Goal: Task Accomplishment & Management: Manage account settings

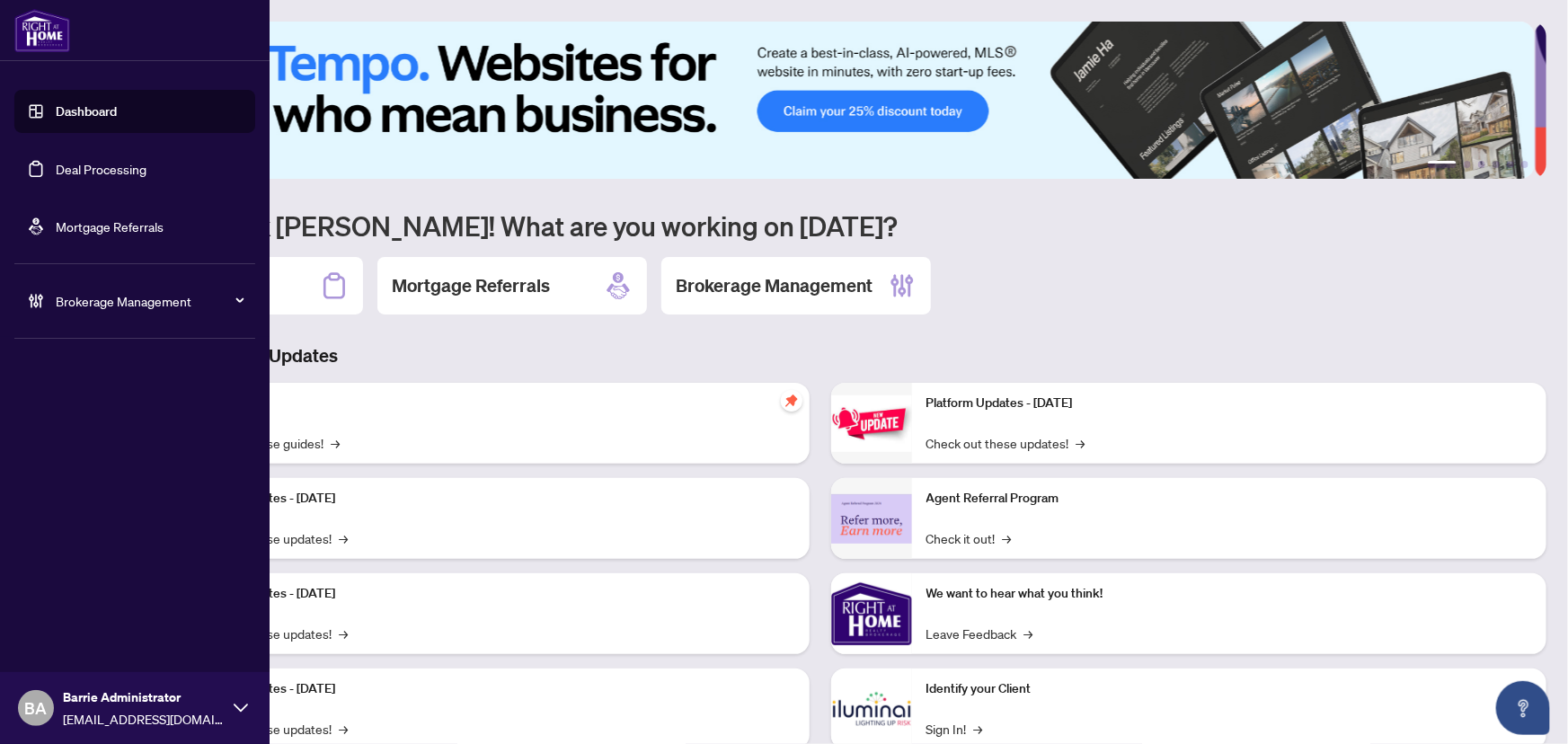
click at [112, 168] on link "Deal Processing" at bounding box center [101, 169] width 91 height 16
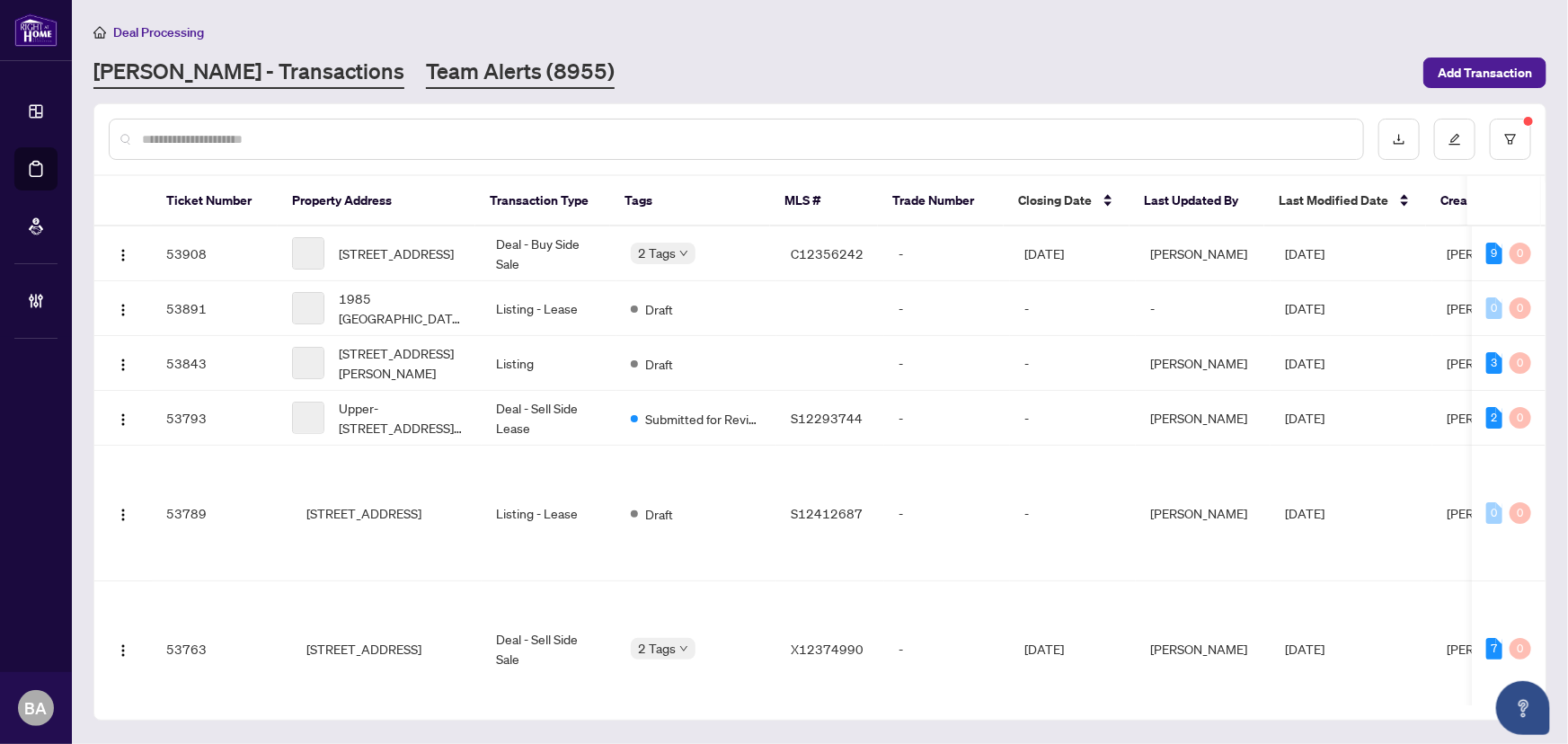
click at [429, 72] on link "Team Alerts (8955)" at bounding box center [520, 72] width 188 height 33
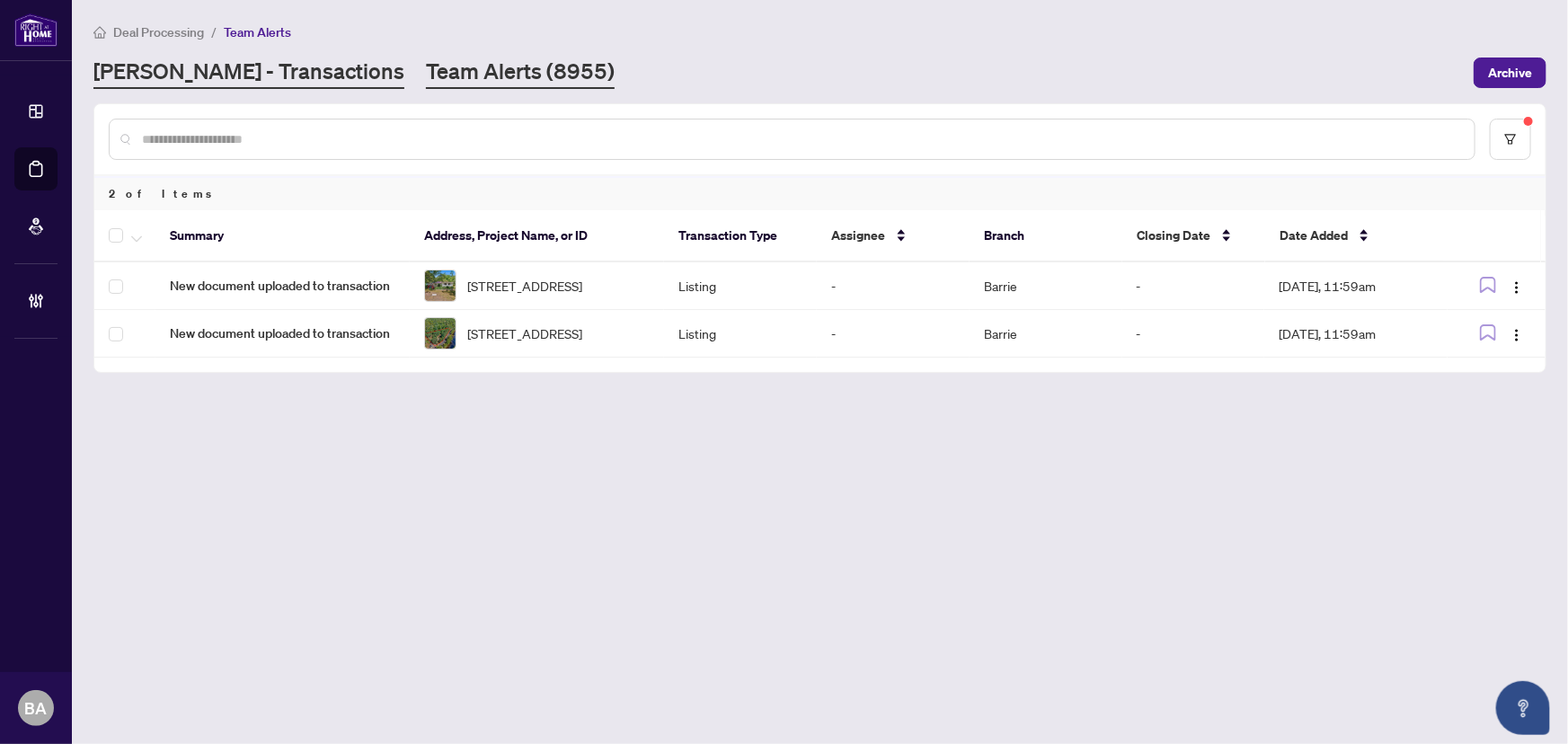
click at [292, 75] on div "RAHR - Transactions Team Alerts (8955)" at bounding box center [354, 72] width 521 height 33
click at [290, 352] on td "New document uploaded to transaction" at bounding box center [283, 334] width 255 height 47
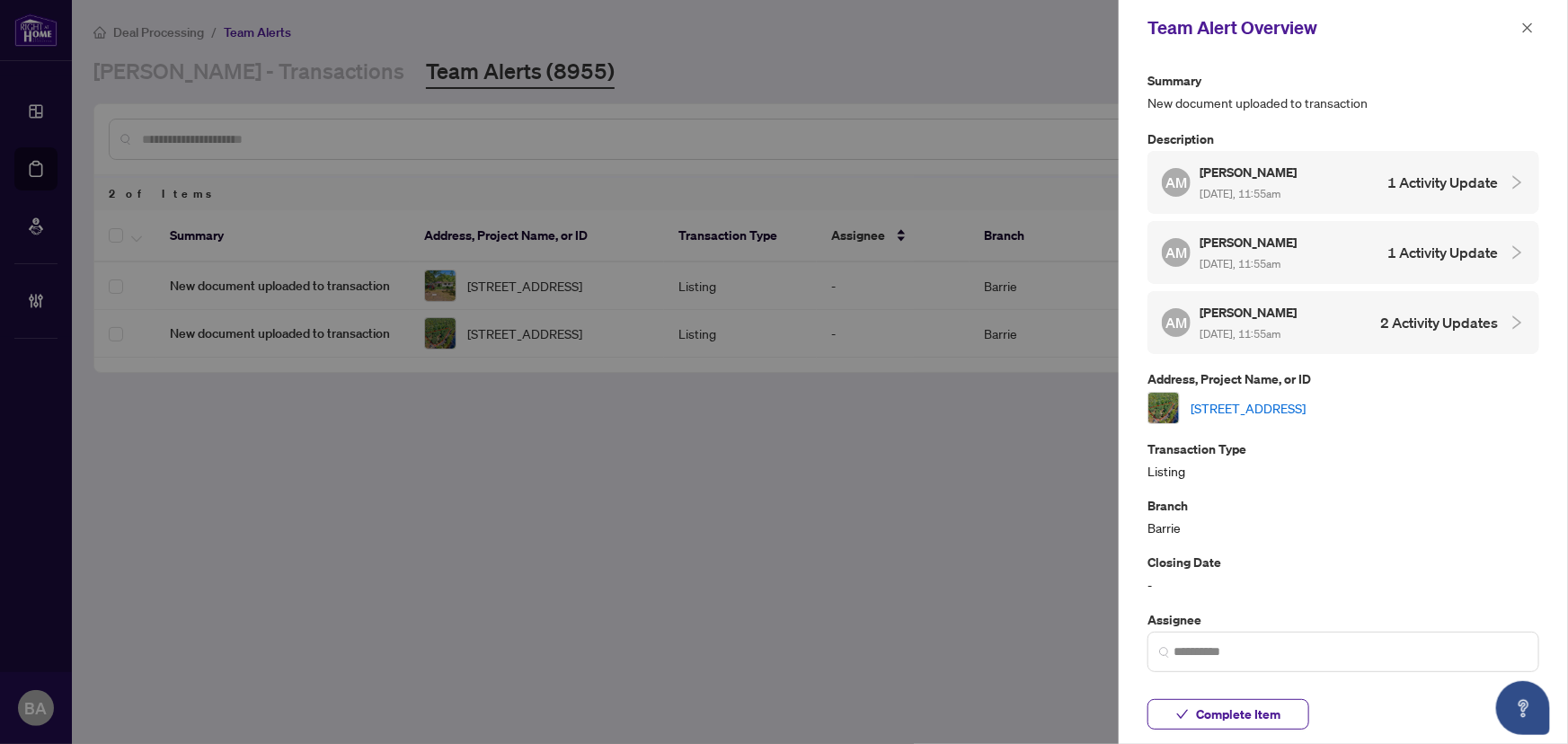
click at [1281, 398] on link "1340 Coopers Falls Rd, Ramara, Ontario L0K 2B0, Canada" at bounding box center [1248, 408] width 115 height 20
click at [1531, 34] on icon "close" at bounding box center [1528, 28] width 13 height 13
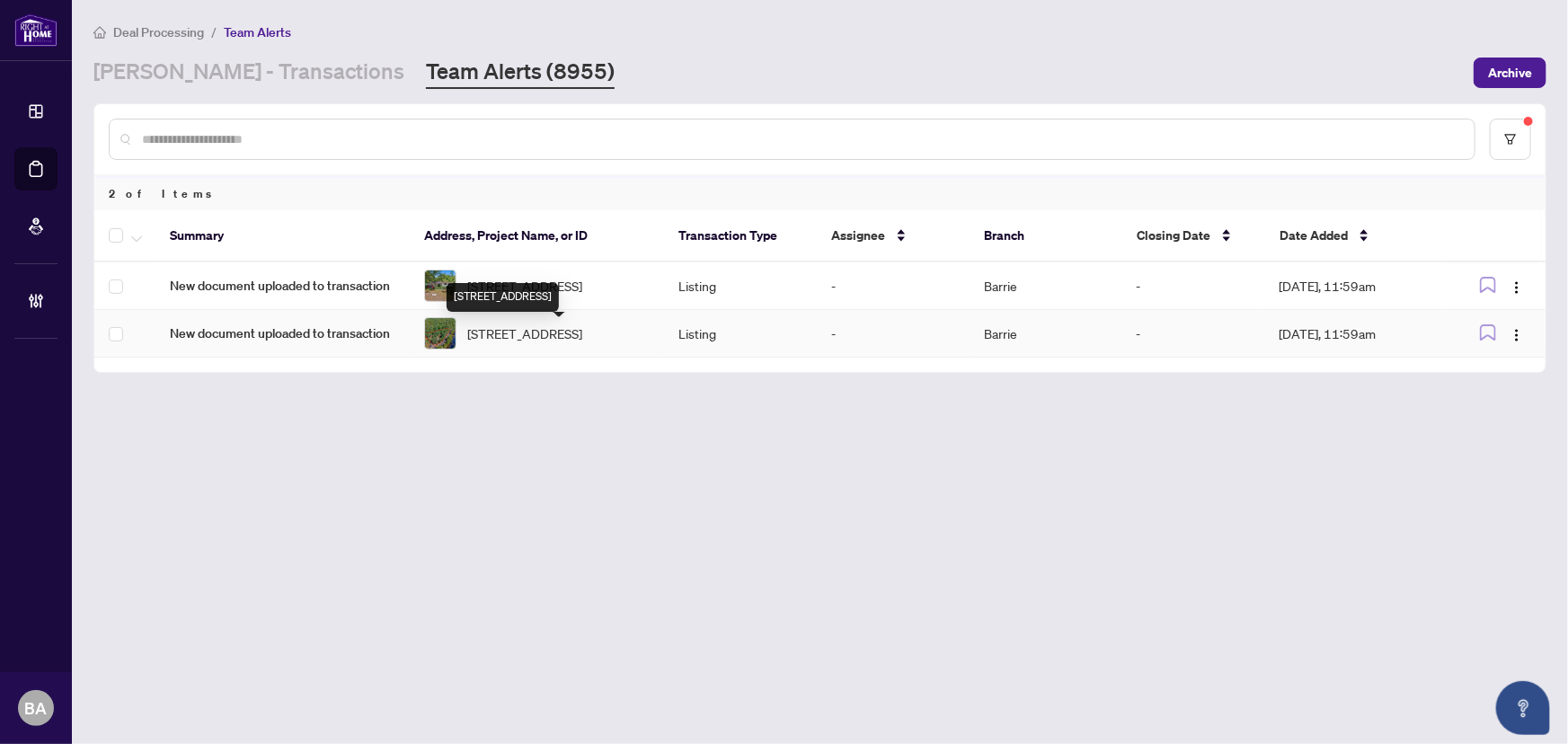
click at [563, 337] on span "1340 Coopers Falls Rd, Ramara, Ontario L0K 2B0, Canada" at bounding box center [525, 334] width 115 height 20
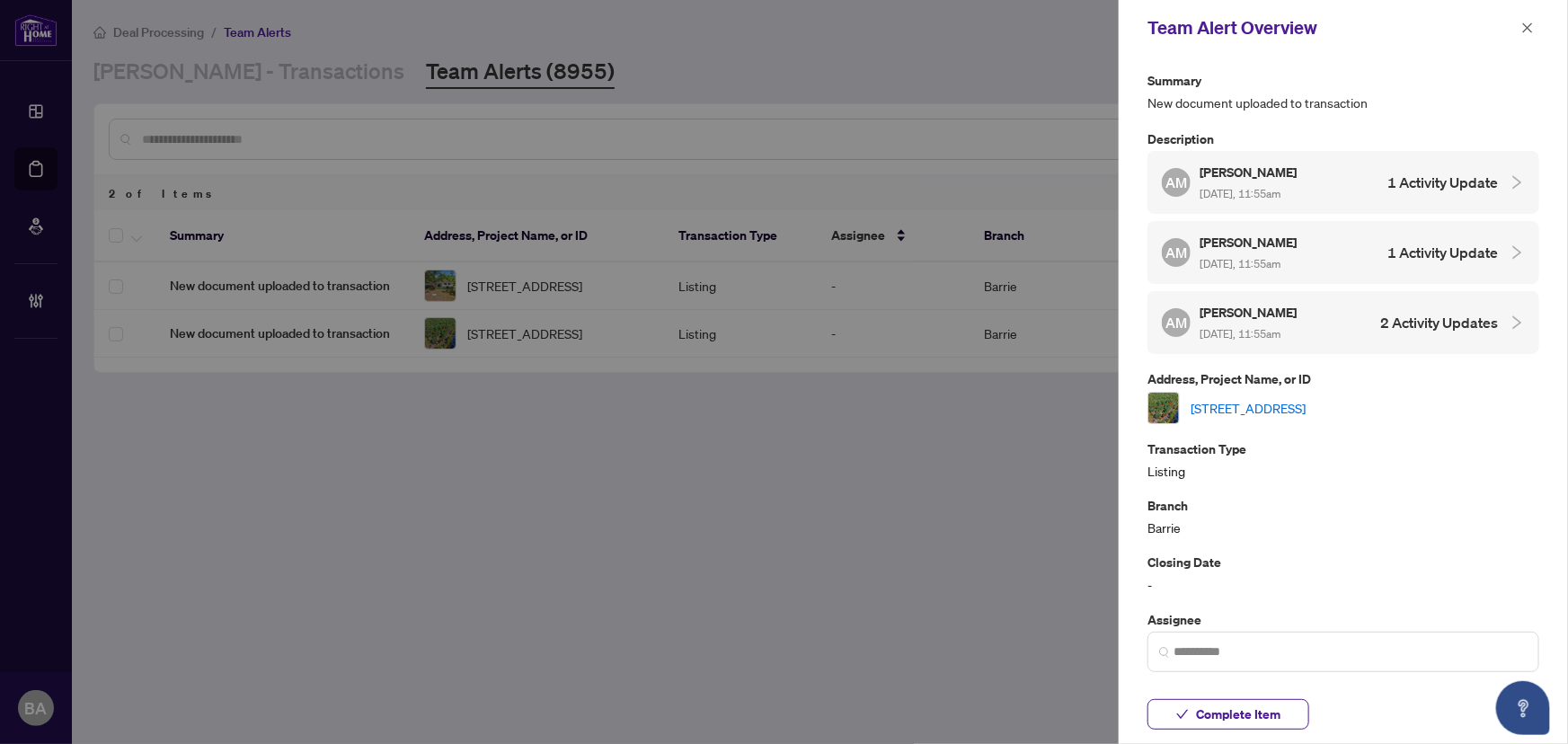
click at [1239, 392] on div "1340 Coopers Falls Rd, Ramara, Ontario L0K 2B0, Canada" at bounding box center [1343, 408] width 392 height 33
click at [1242, 398] on link "1340 Coopers Falls Rd, Ramara, Ontario L0K 2B0, Canada" at bounding box center [1248, 408] width 115 height 20
click at [1525, 18] on span "button" at bounding box center [1528, 28] width 13 height 29
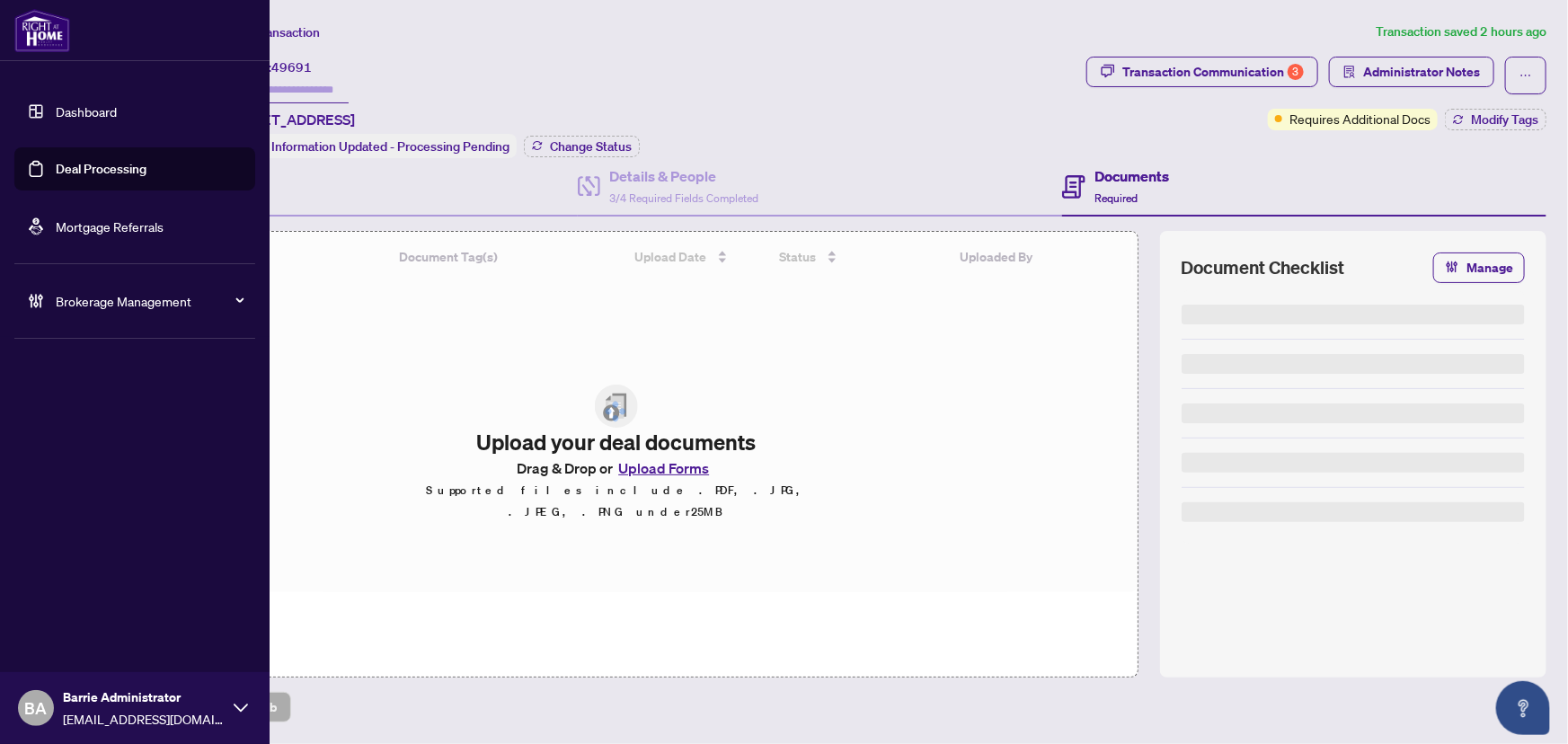
click at [86, 171] on link "Deal Processing" at bounding box center [101, 169] width 91 height 16
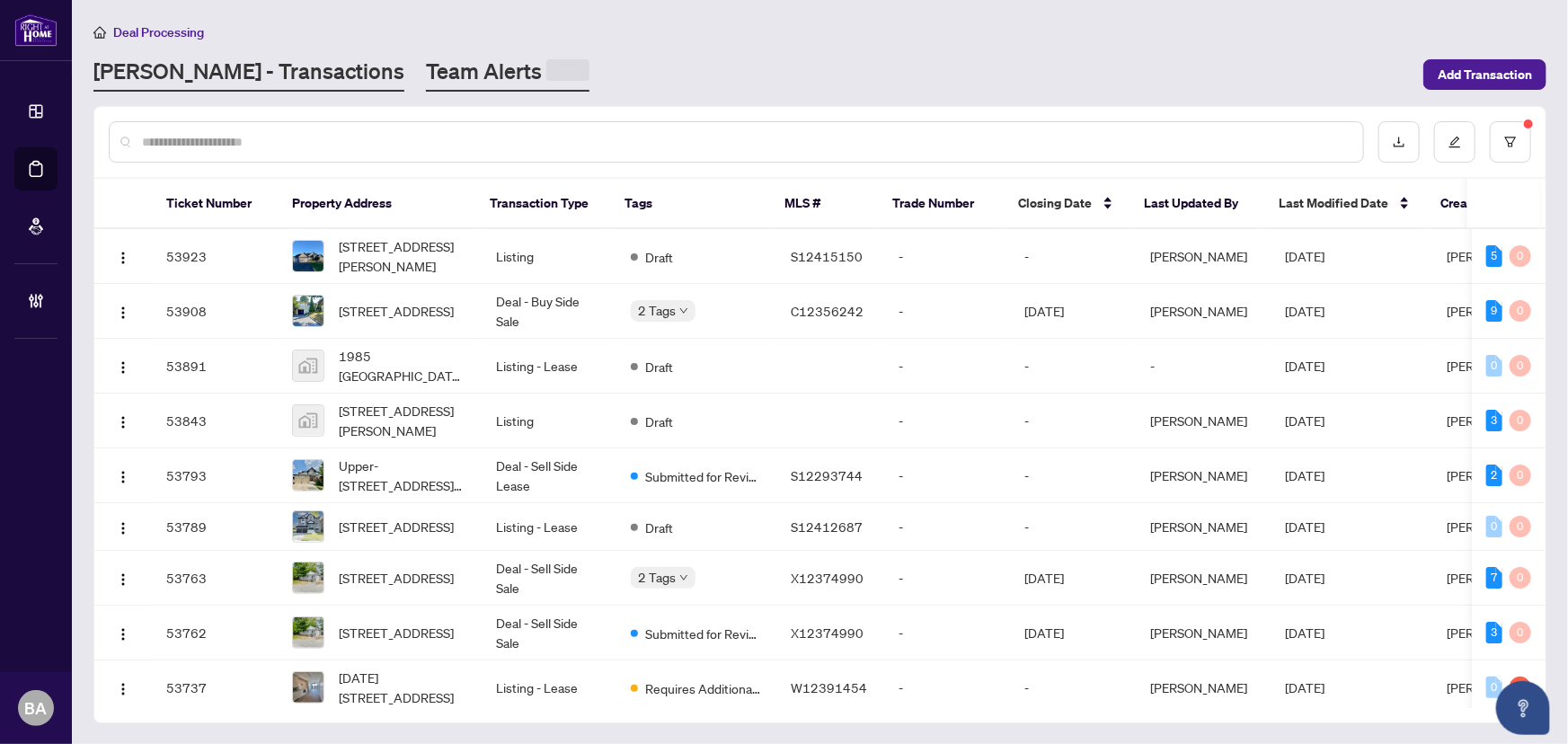
click at [426, 68] on link "Team Alerts" at bounding box center [508, 74] width 164 height 36
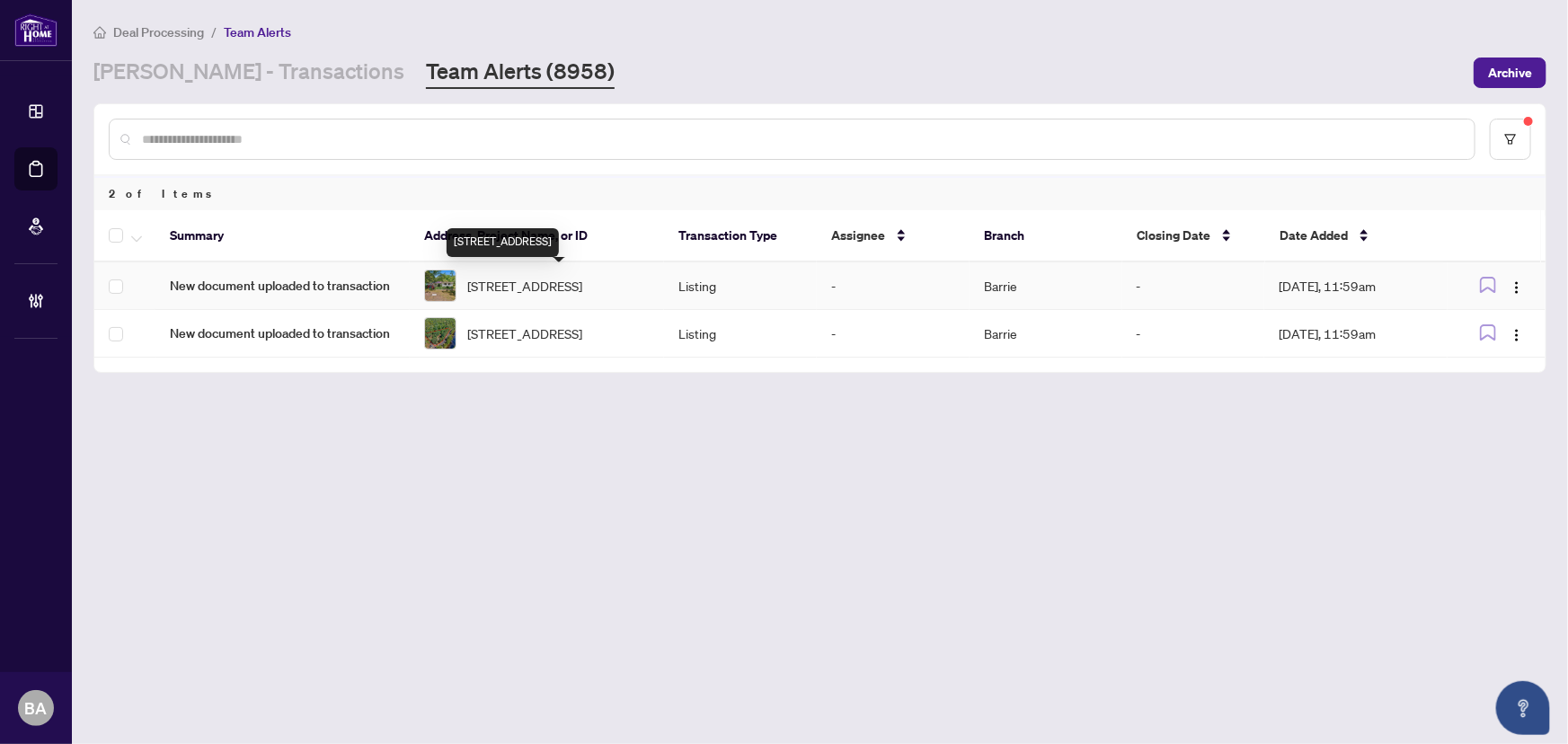
click at [582, 284] on span "[STREET_ADDRESS]" at bounding box center [525, 286] width 115 height 20
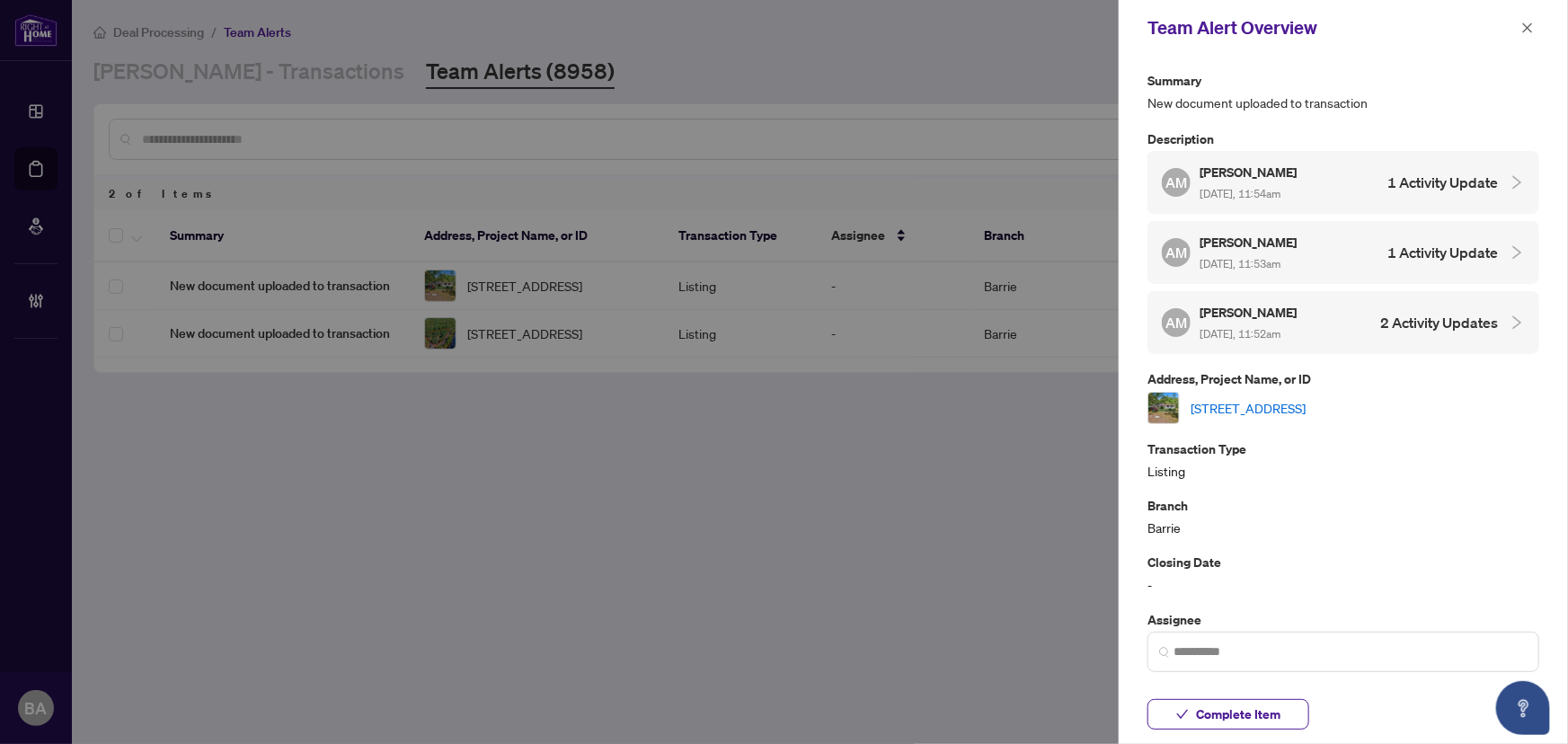
click at [1202, 400] on link "[STREET_ADDRESS]" at bounding box center [1248, 408] width 115 height 20
click at [1519, 38] on div "Team Alert Overview" at bounding box center [1343, 28] width 449 height 55
click at [1524, 22] on icon "close" at bounding box center [1528, 28] width 13 height 13
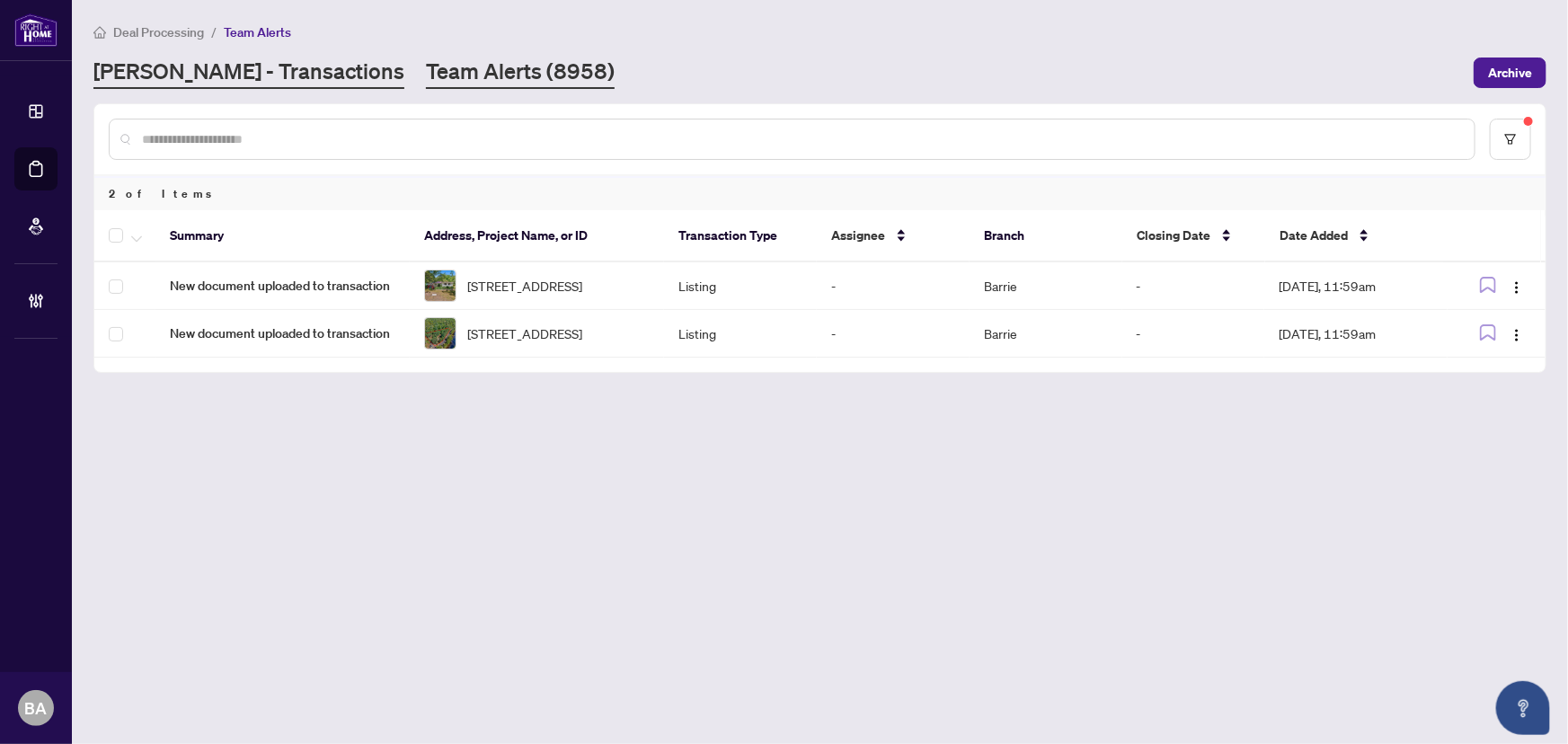
click at [257, 59] on link "[PERSON_NAME] - Transactions" at bounding box center [249, 72] width 311 height 33
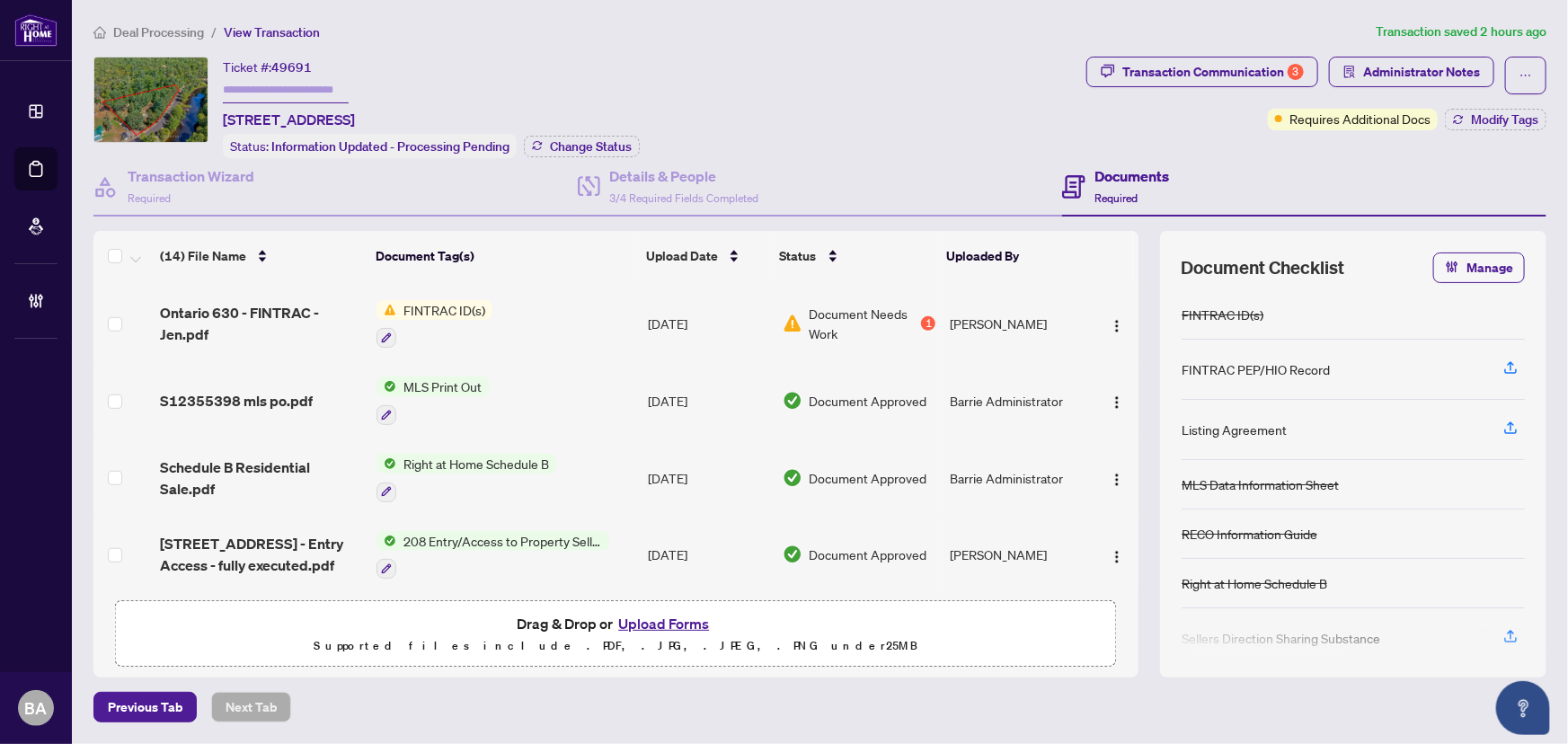
scroll to position [600, 0]
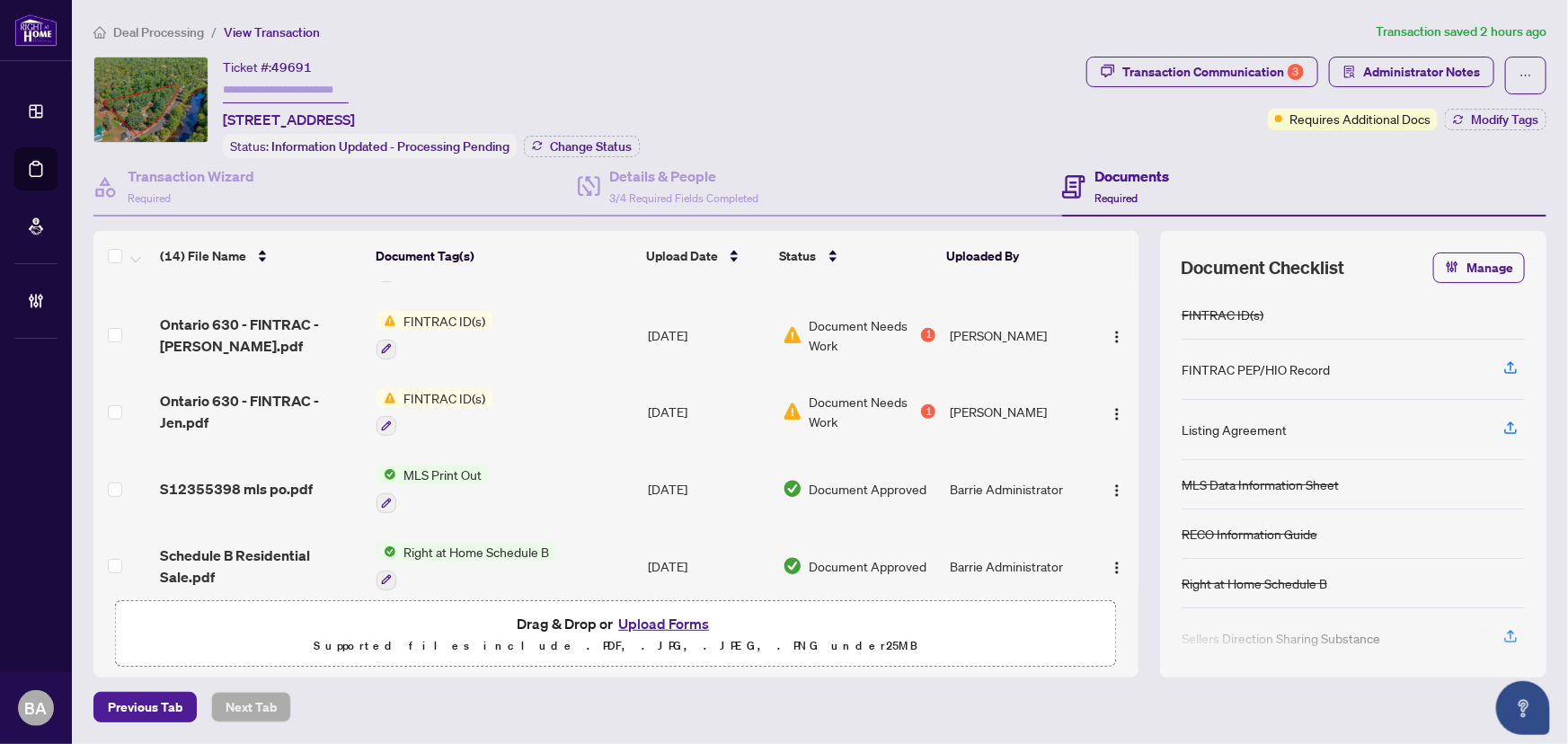
click at [1003, 392] on td "[PERSON_NAME]" at bounding box center [1016, 412] width 148 height 77
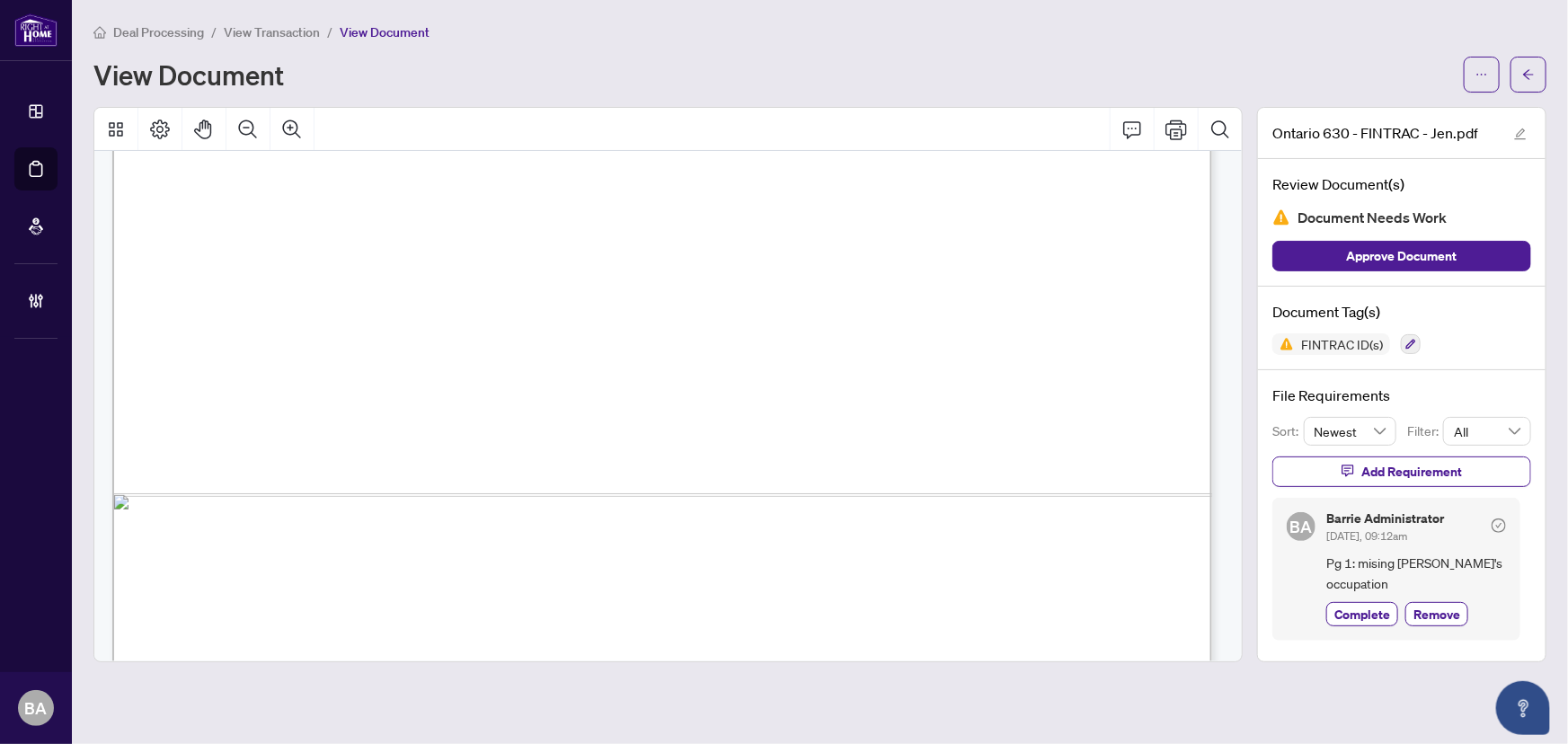
scroll to position [980, 0]
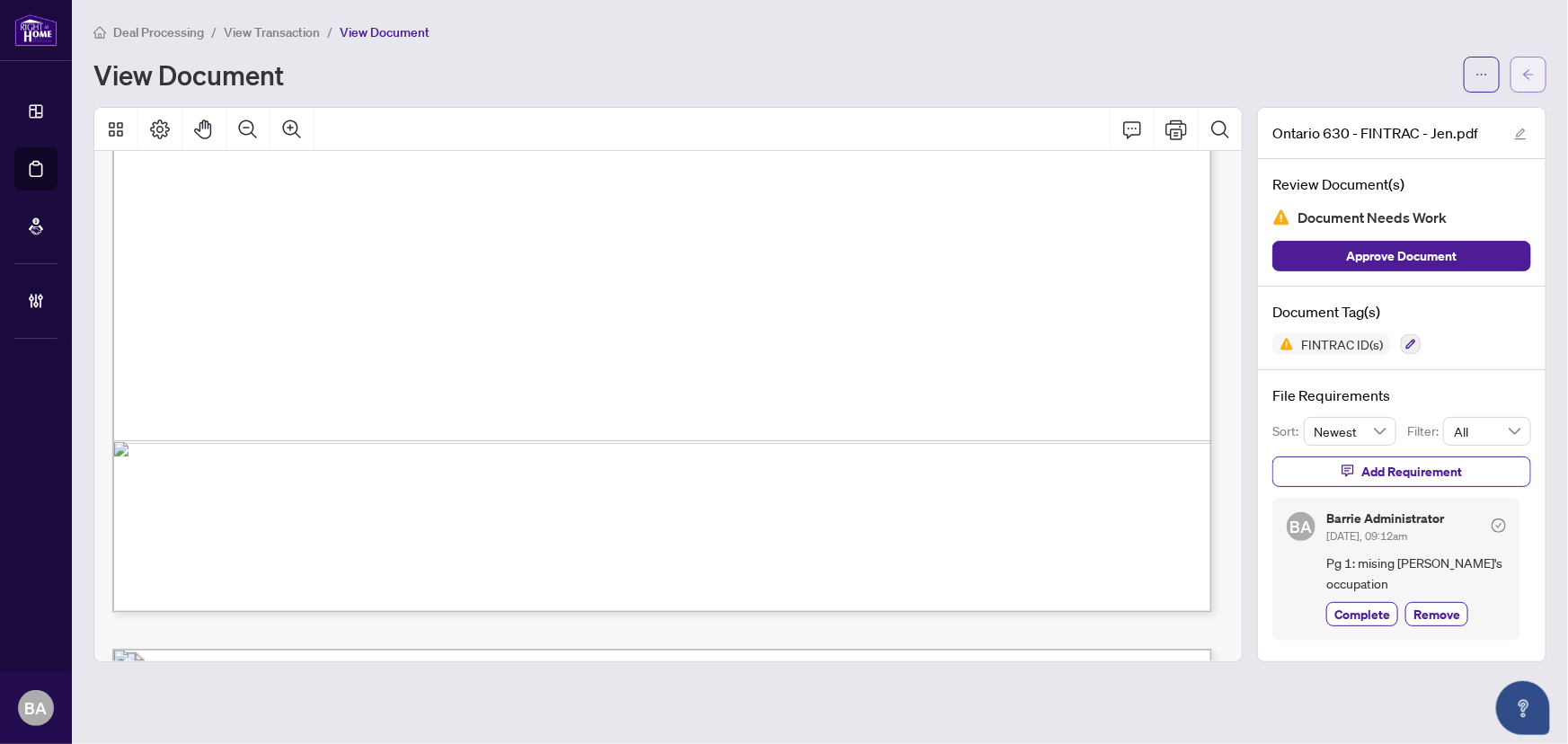
click at [1513, 74] on button "button" at bounding box center [1529, 74] width 36 height 36
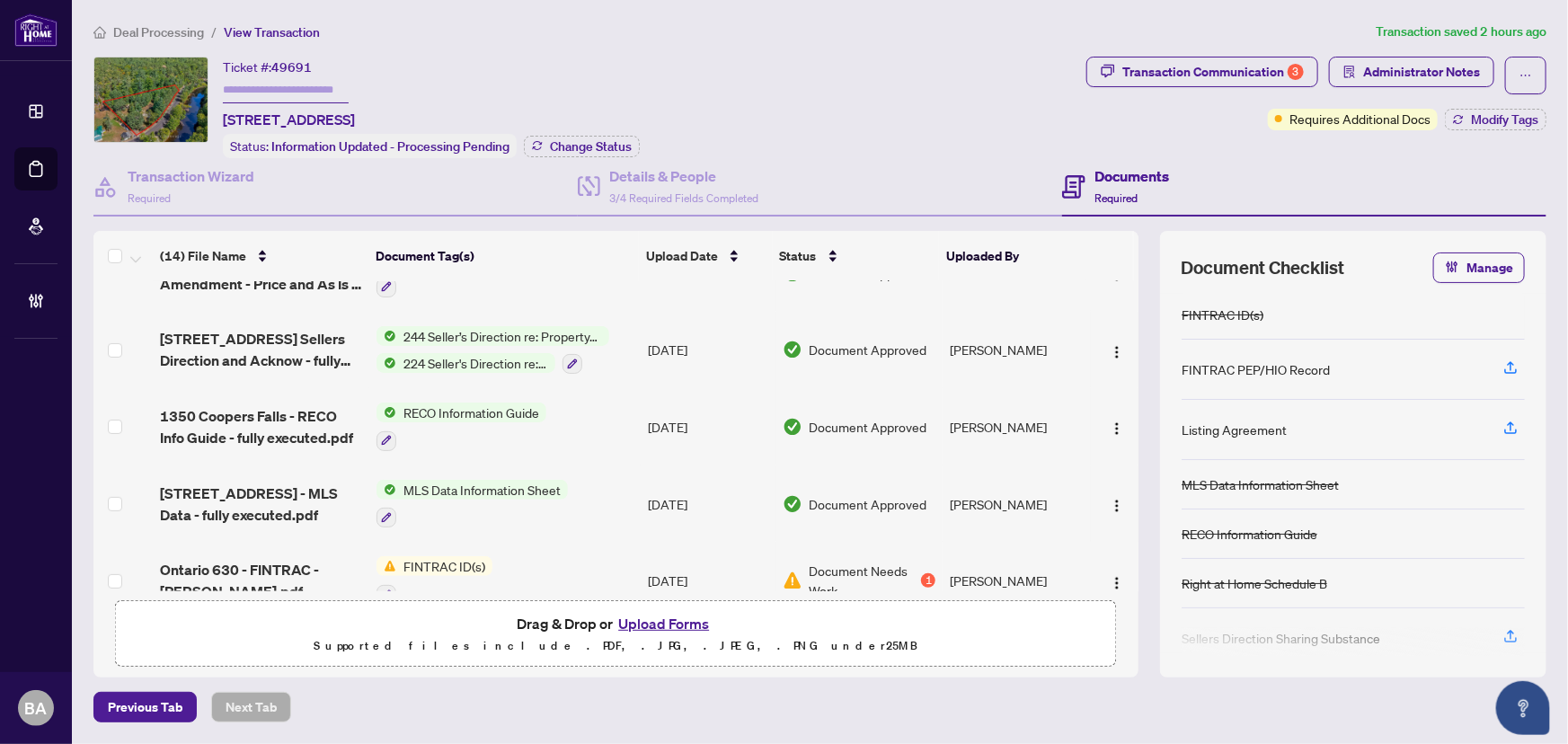
scroll to position [327, 0]
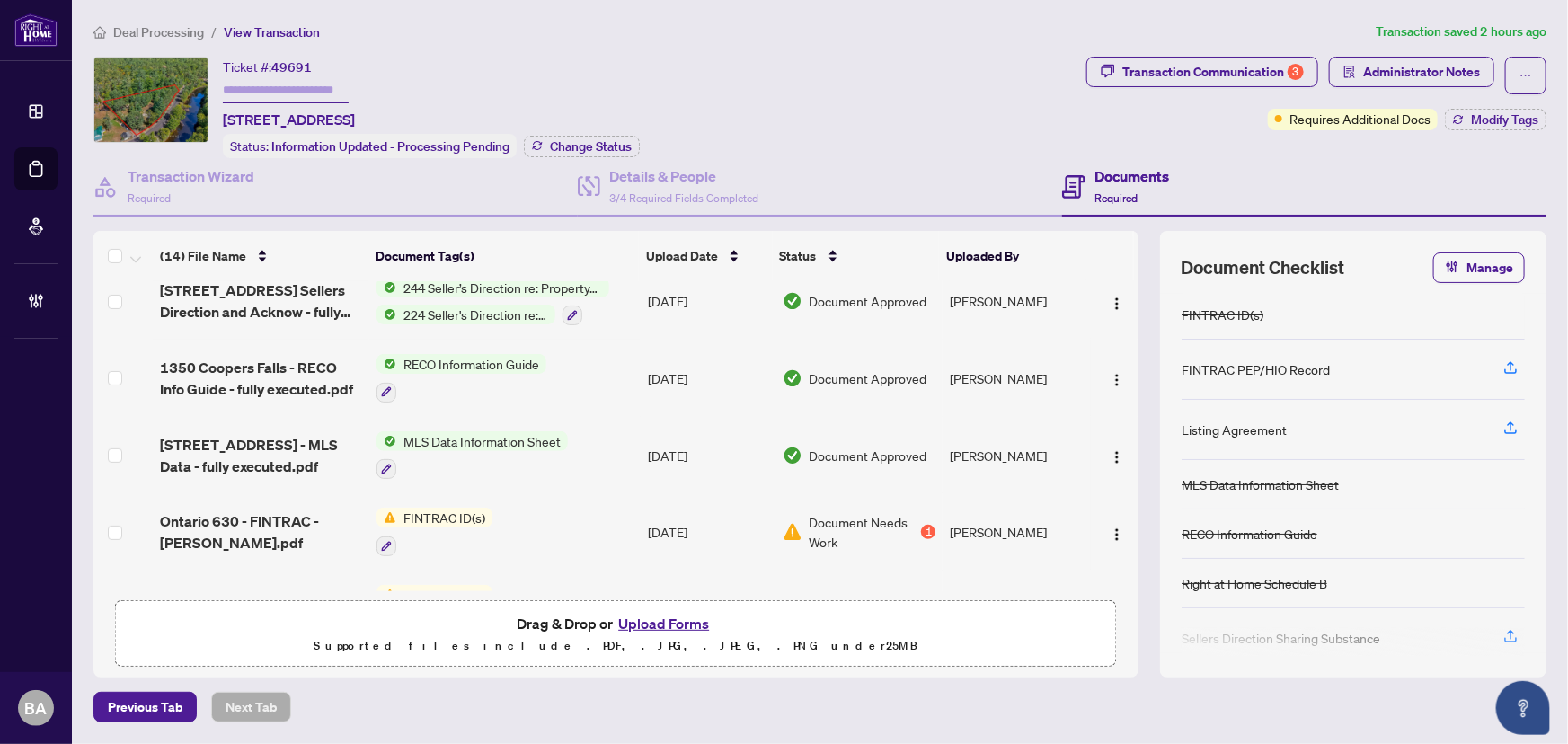
click at [155, 22] on li "Deal Processing" at bounding box center [149, 32] width 111 height 21
click at [161, 37] on li "Deal Processing" at bounding box center [149, 32] width 111 height 21
click at [180, 27] on span "Deal Processing" at bounding box center [159, 33] width 91 height 16
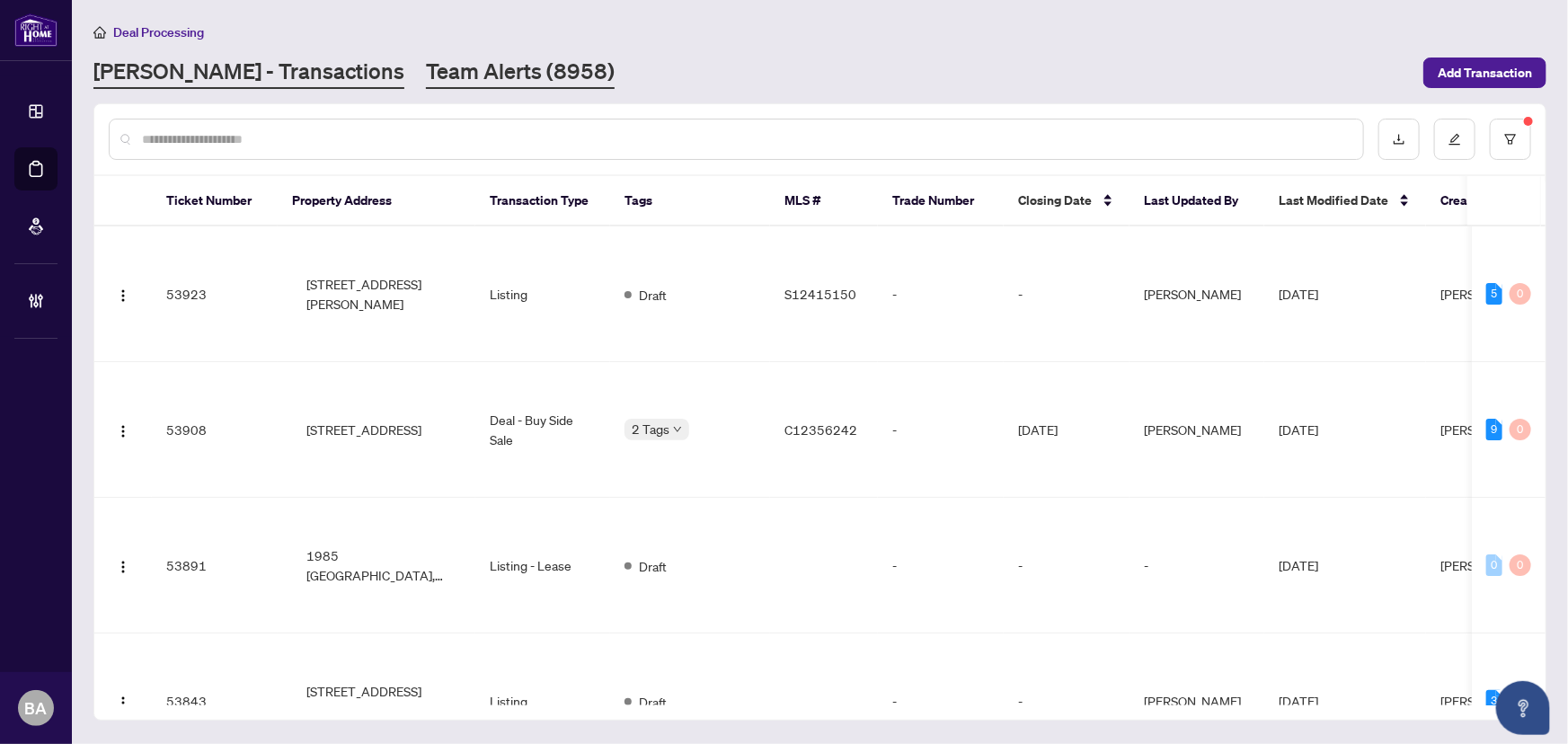
click at [426, 65] on link "Team Alerts (8958)" at bounding box center [520, 72] width 188 height 33
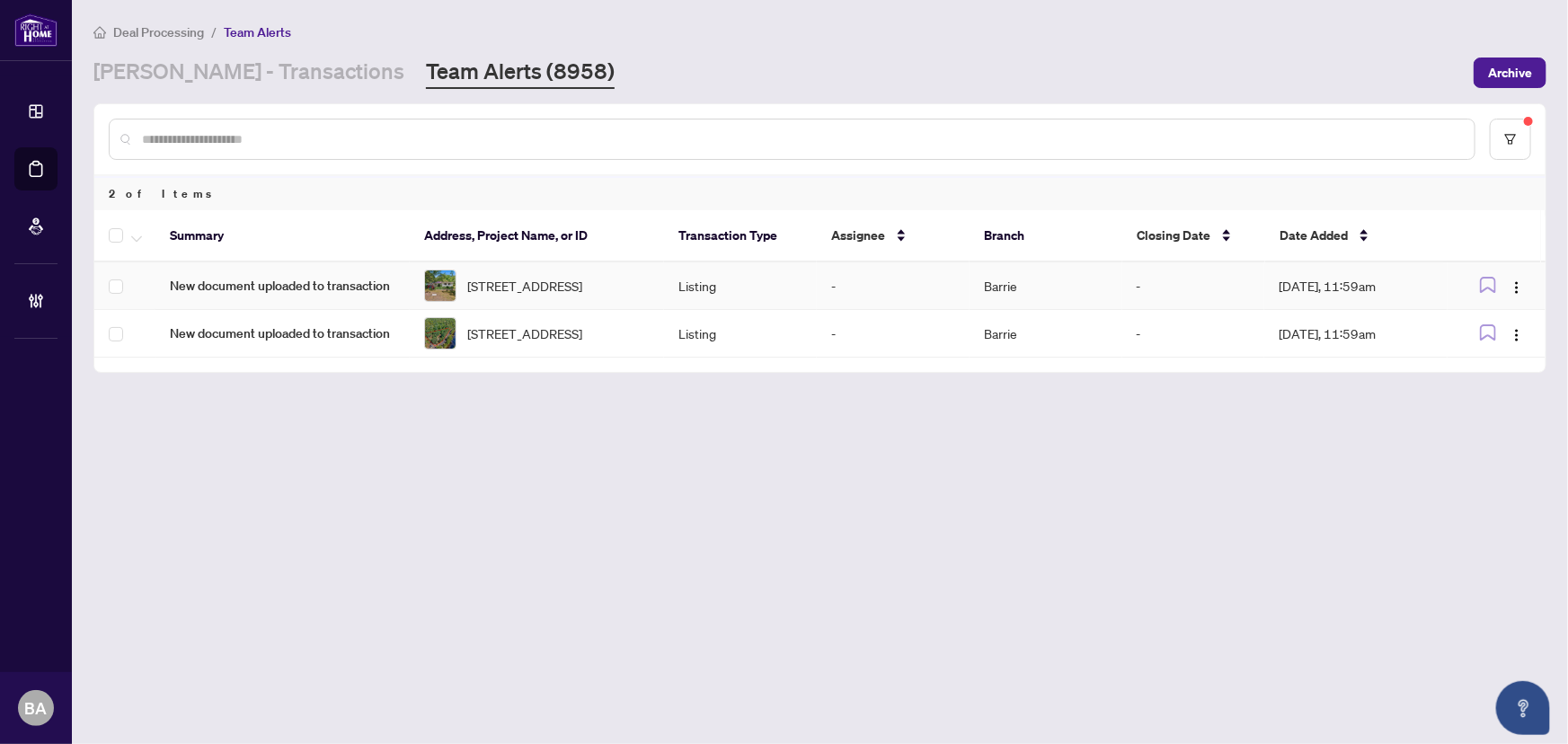
click at [317, 276] on td "New document uploaded to transaction" at bounding box center [283, 286] width 255 height 47
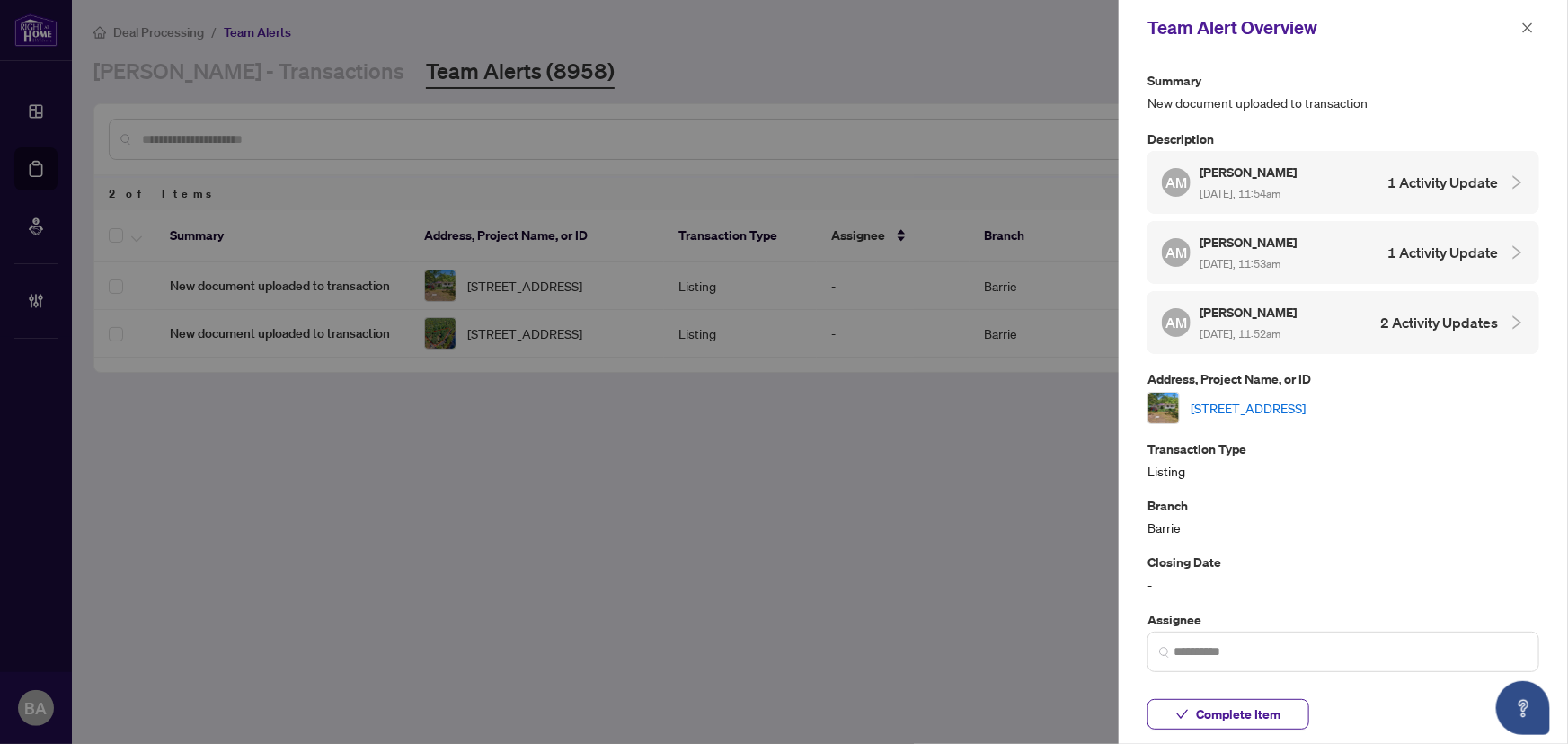
click at [1294, 398] on link "[STREET_ADDRESS]" at bounding box center [1248, 408] width 115 height 20
click at [1533, 27] on icon "close" at bounding box center [1528, 28] width 13 height 13
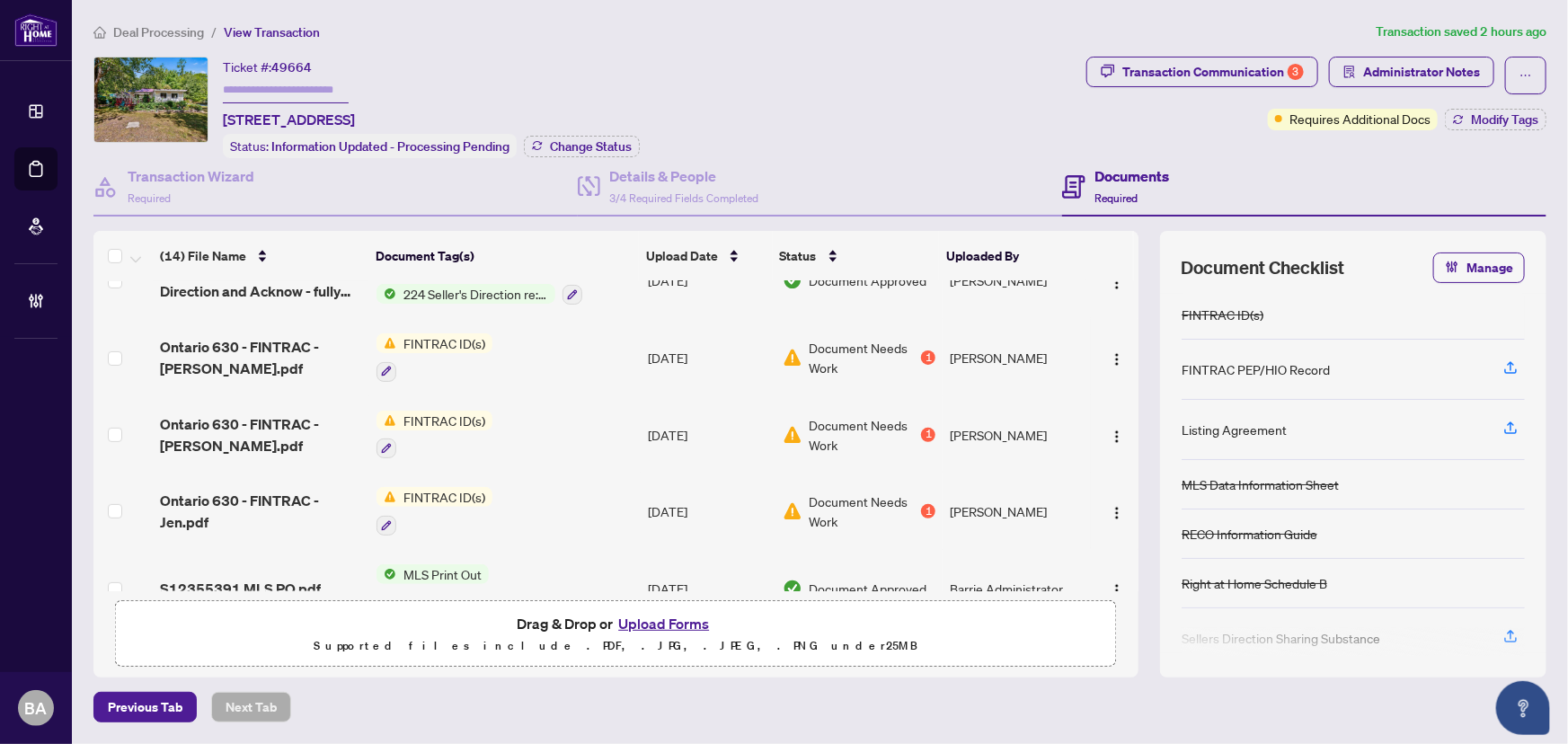
scroll to position [327, 0]
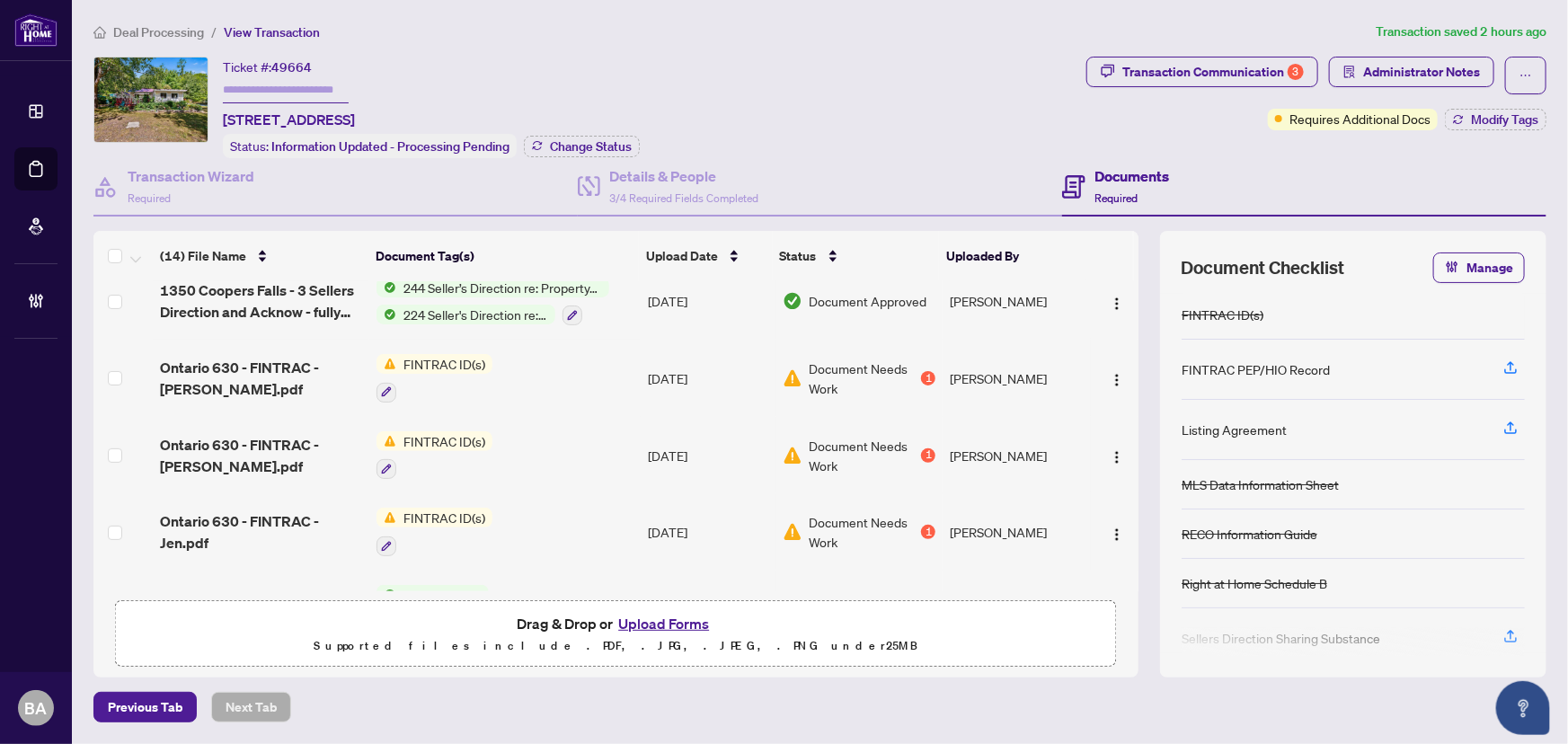
click at [266, 345] on td "Ontario 630 - FINTRAC - [PERSON_NAME].pdf" at bounding box center [261, 378] width 217 height 77
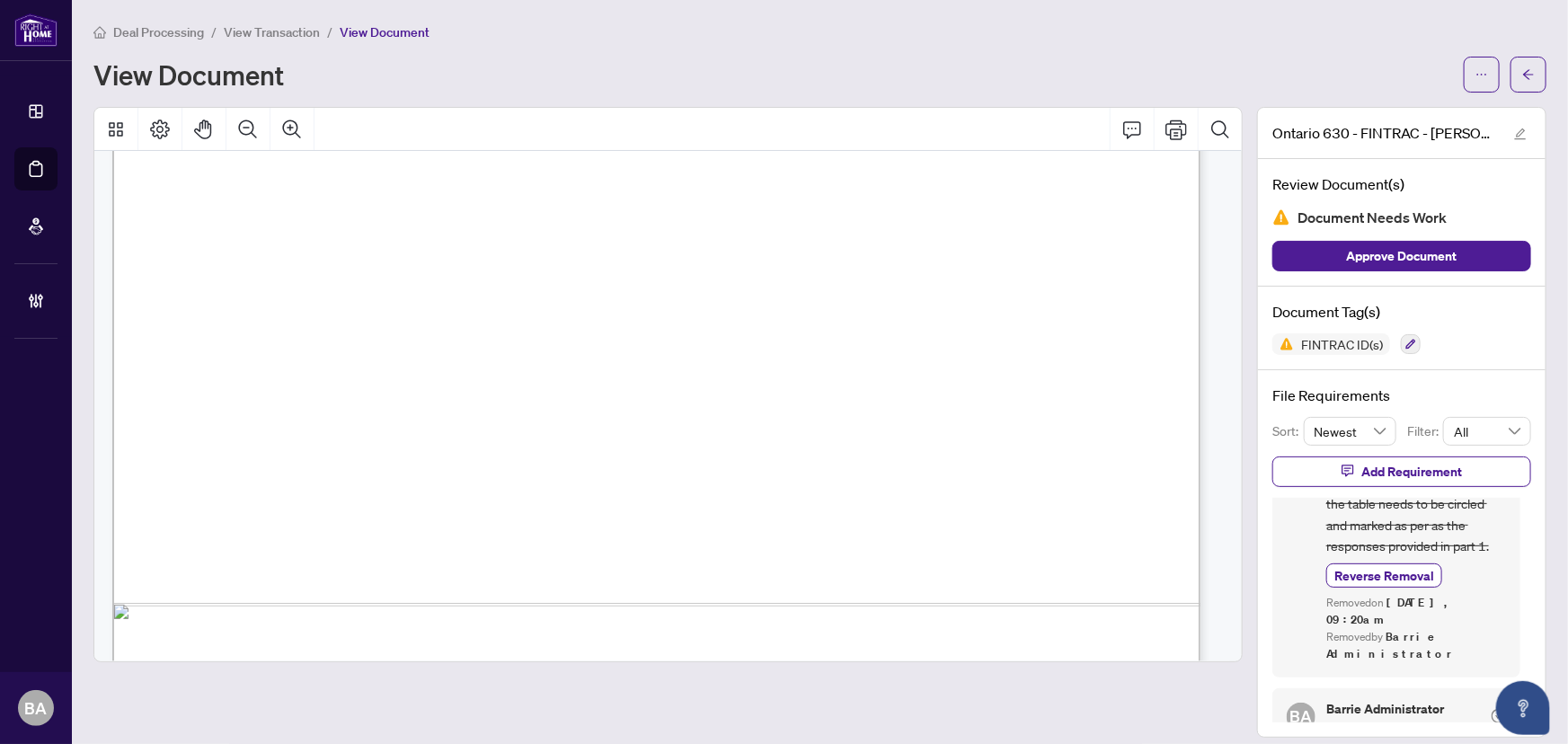
scroll to position [189, 0]
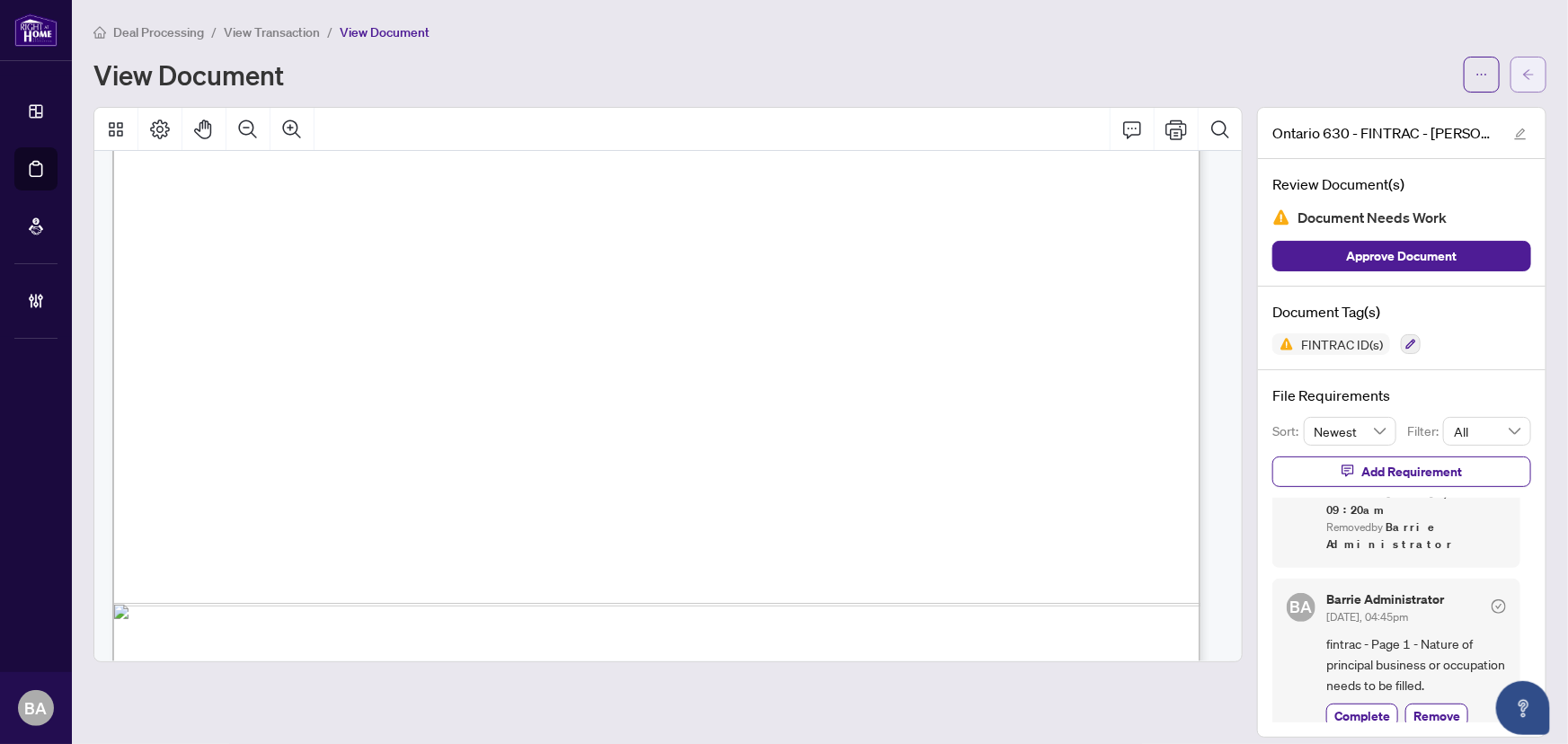
click at [1524, 74] on icon "arrow-left" at bounding box center [1529, 74] width 11 height 10
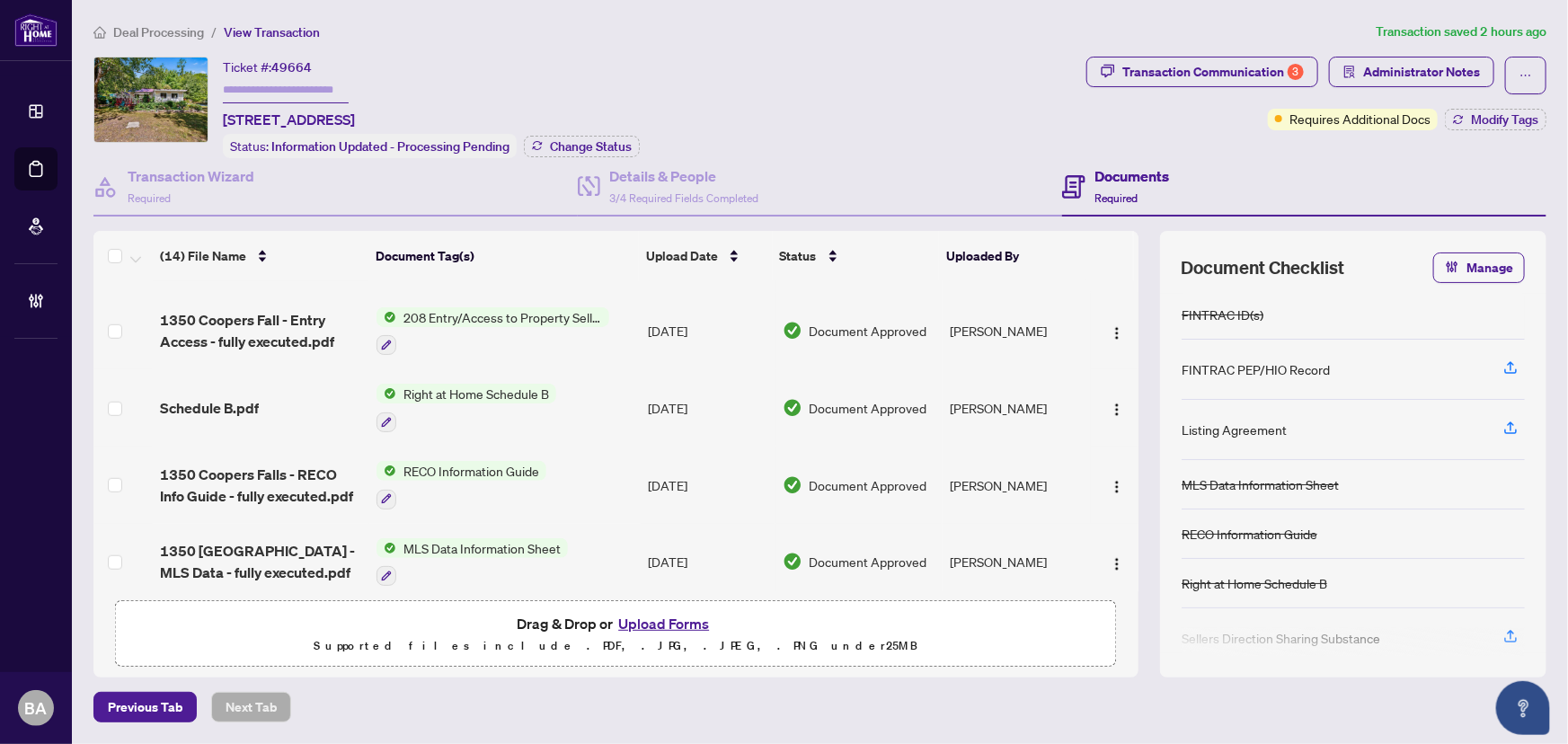
scroll to position [764, 0]
